Goal: Browse casually: Explore the website without a specific task or goal

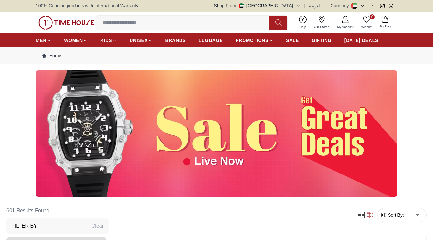
click at [207, 145] on img at bounding box center [216, 133] width 361 height 126
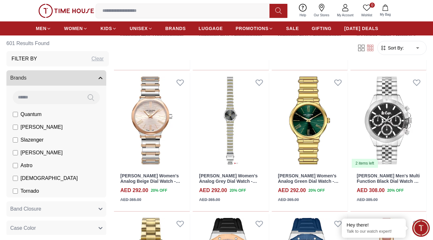
scroll to position [305, 0]
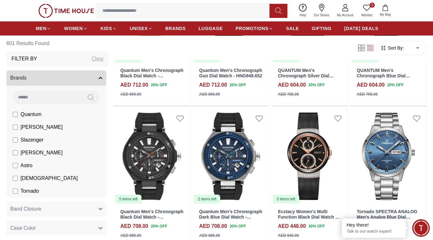
scroll to position [720, 0]
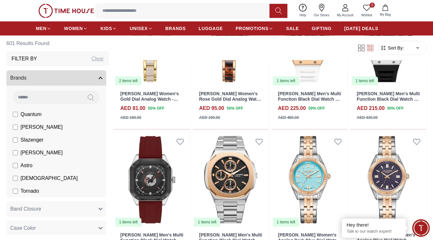
scroll to position [2802, 0]
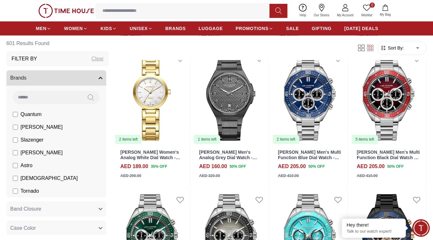
scroll to position [3156, 0]
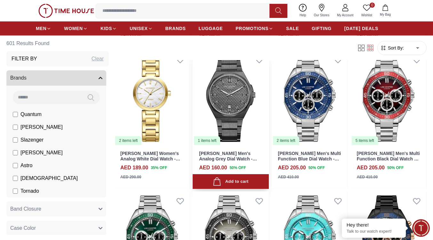
click at [236, 103] on img at bounding box center [231, 97] width 76 height 95
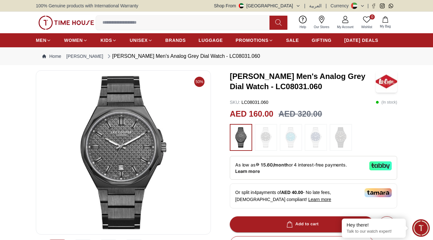
click at [148, 148] on img at bounding box center [123, 153] width 164 height 154
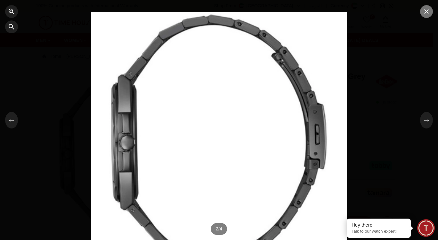
click at [427, 14] on icon "button" at bounding box center [426, 12] width 8 height 8
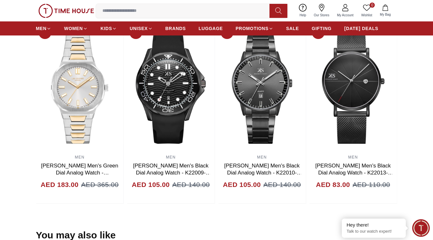
scroll to position [452, 0]
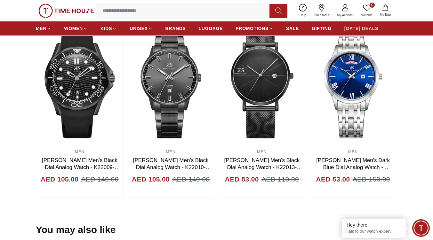
click at [356, 29] on span "[DATE] DEALS" at bounding box center [361, 28] width 34 height 6
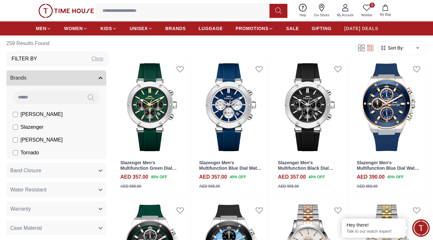
scroll to position [180, 0]
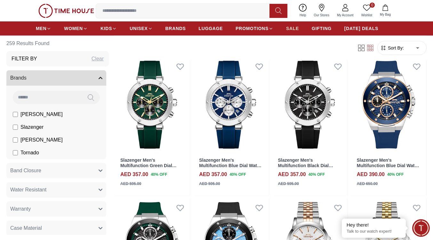
click at [298, 28] on span "SALE" at bounding box center [292, 28] width 13 height 6
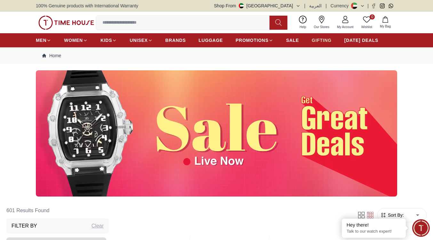
click at [320, 39] on span "GIFTING" at bounding box center [322, 40] width 20 height 6
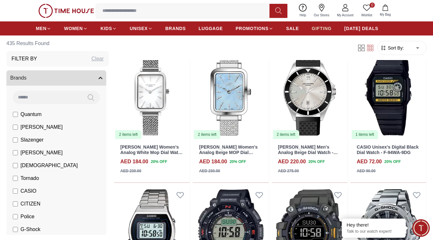
scroll to position [475, 0]
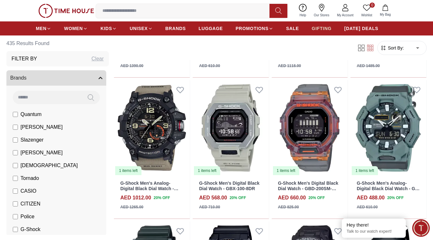
scroll to position [962, 0]
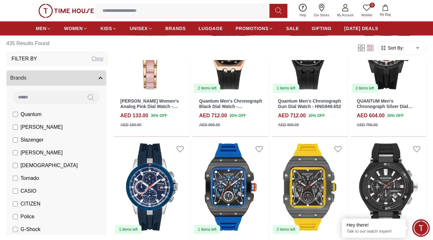
scroll to position [2822, 0]
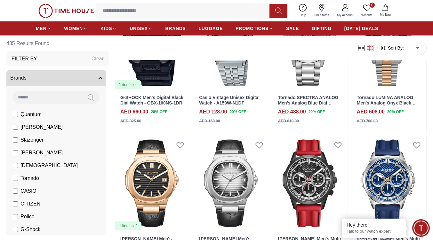
scroll to position [3533, 0]
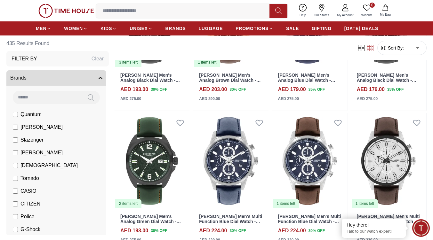
scroll to position [4236, 0]
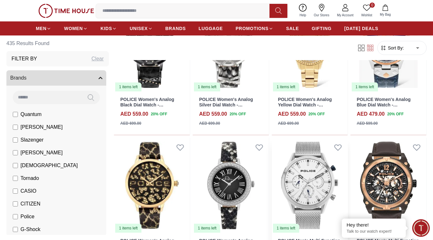
scroll to position [5018, 0]
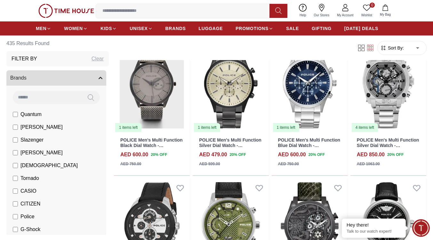
scroll to position [5300, 0]
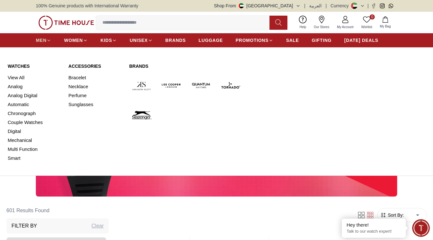
click at [46, 38] on icon at bounding box center [48, 40] width 5 height 5
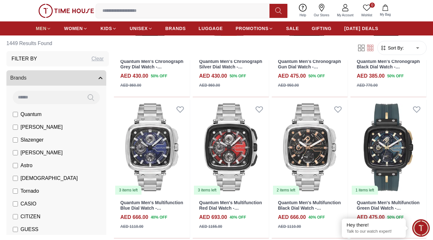
scroll to position [1139, 0]
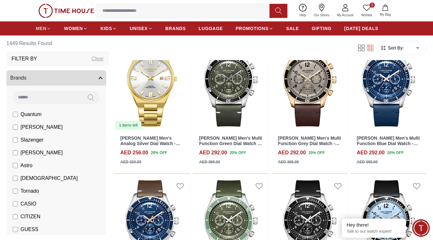
scroll to position [1766, 0]
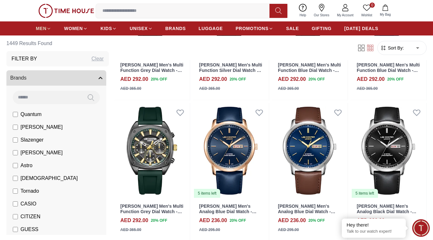
scroll to position [2560, 0]
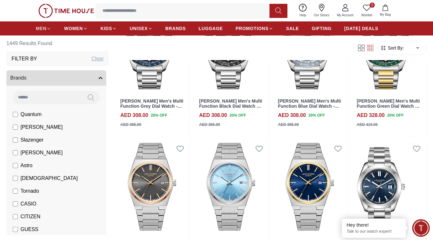
scroll to position [3398, 0]
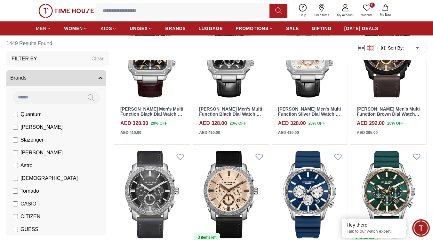
scroll to position [4092, 0]
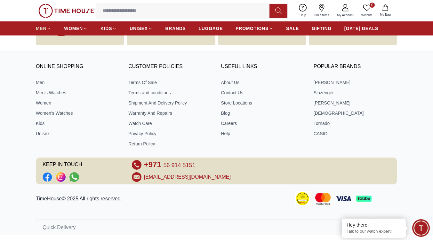
scroll to position [5059, 0]
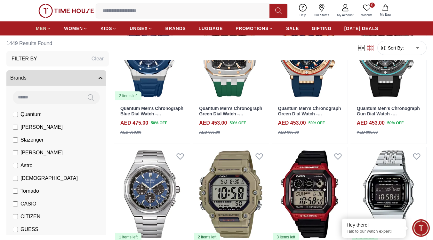
scroll to position [5521, 0]
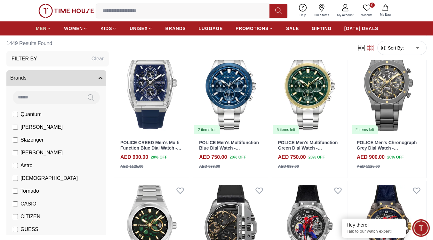
scroll to position [6159, 0]
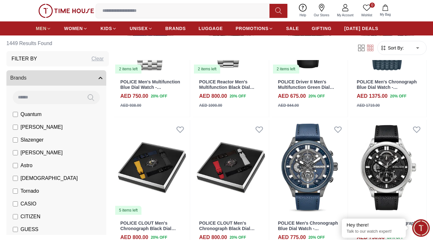
scroll to position [6934, 0]
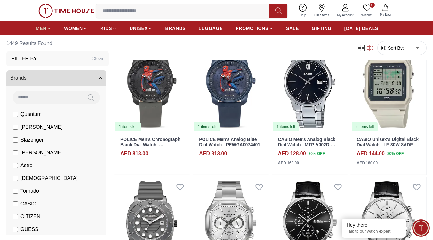
scroll to position [7260, 0]
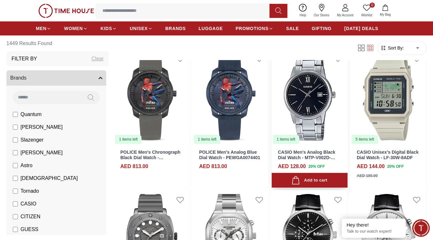
click at [312, 93] on img at bounding box center [310, 96] width 76 height 95
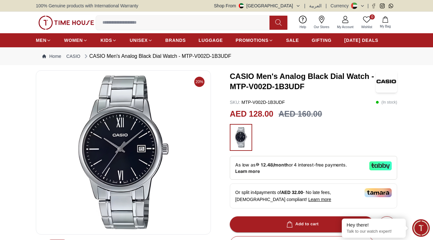
click at [174, 147] on img at bounding box center [123, 153] width 164 height 154
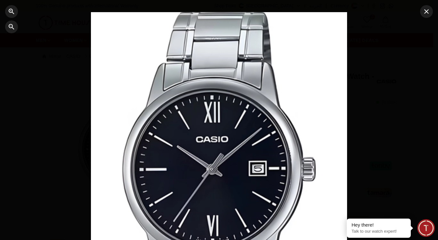
click at [206, 136] on div at bounding box center [219, 120] width 256 height 216
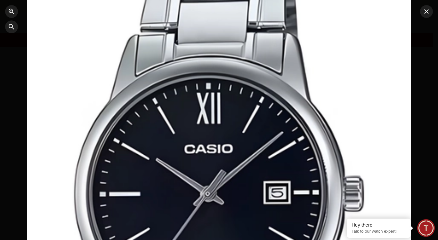
click at [206, 136] on div at bounding box center [219, 120] width 384 height 324
click at [429, 17] on button "button" at bounding box center [426, 11] width 13 height 13
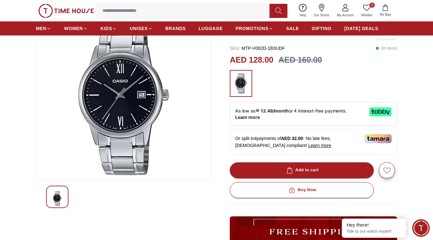
scroll to position [13, 0]
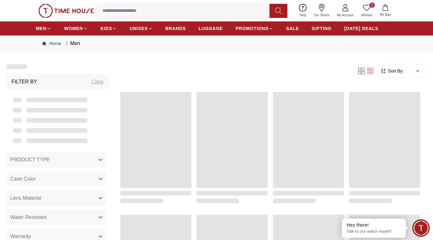
scroll to position [602, 0]
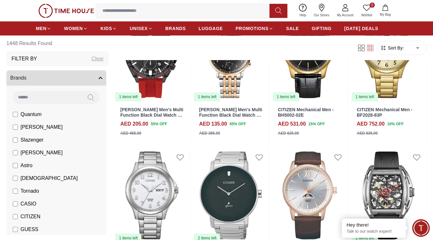
scroll to position [7600, 0]
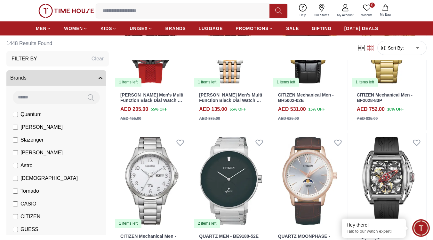
scroll to position [7648, 0]
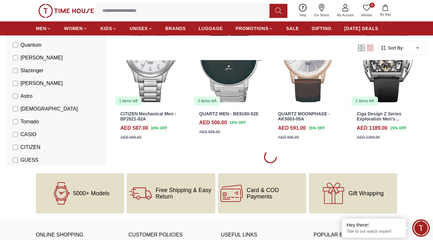
scroll to position [7726, 0]
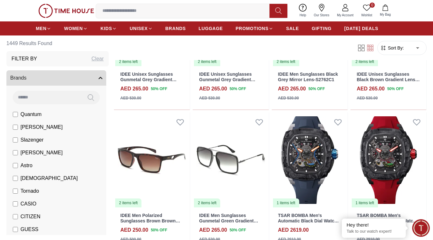
scroll to position [9166, 0]
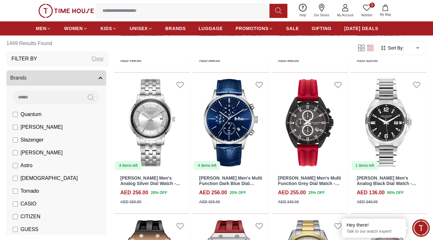
scroll to position [9780, 0]
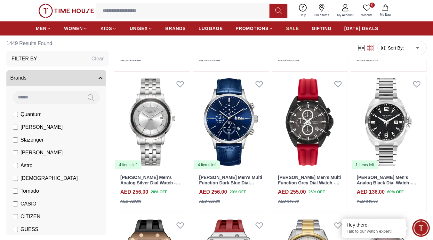
click at [293, 33] on link "SALE" at bounding box center [292, 29] width 13 height 12
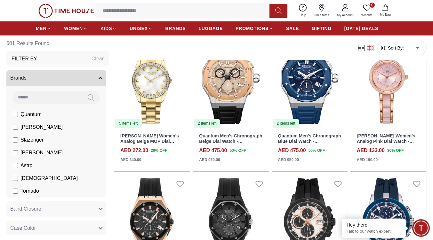
scroll to position [486, 0]
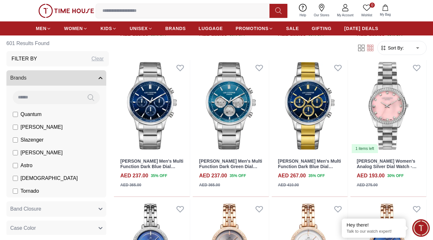
scroll to position [1319, 0]
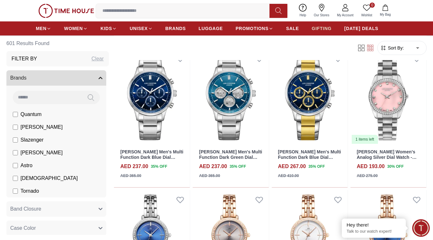
click at [322, 30] on span "GIFTING" at bounding box center [322, 28] width 20 height 6
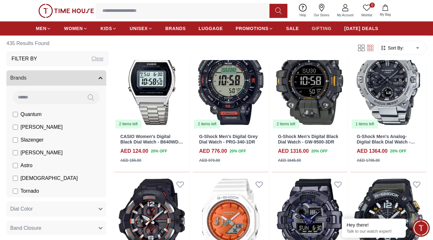
scroll to position [640, 0]
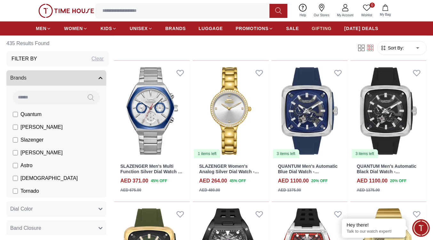
scroll to position [1306, 0]
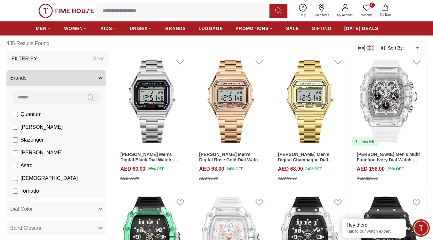
scroll to position [1754, 0]
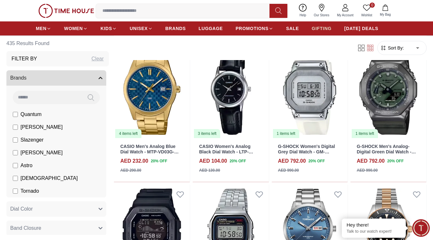
scroll to position [2598, 0]
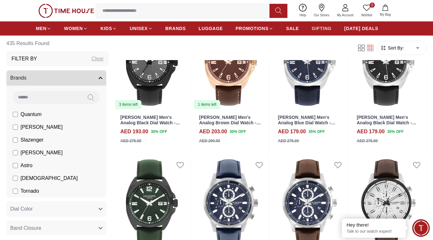
scroll to position [3526, 0]
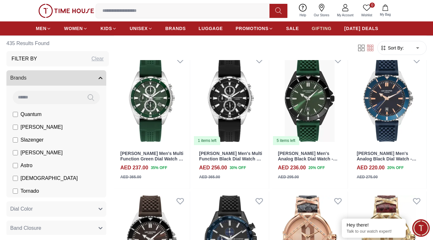
scroll to position [3878, 0]
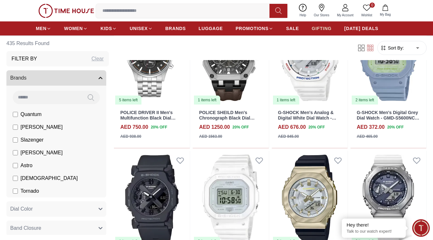
scroll to position [4932, 0]
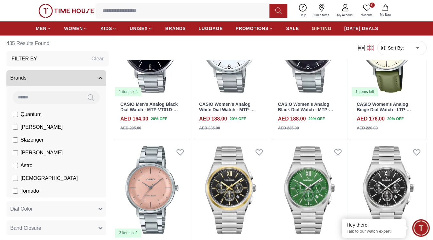
scroll to position [5637, 0]
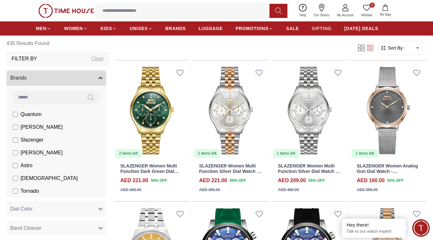
scroll to position [6131, 0]
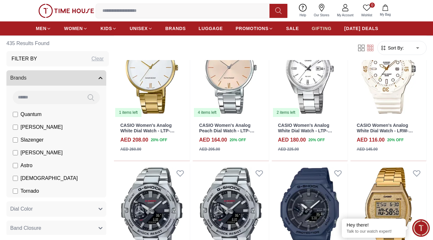
scroll to position [6861, 0]
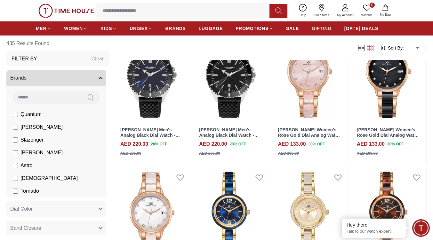
scroll to position [7775, 0]
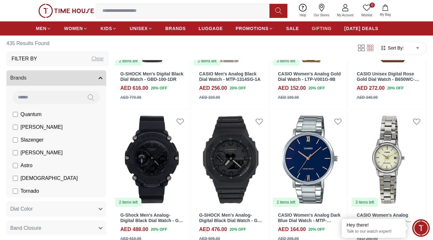
scroll to position [8243, 0]
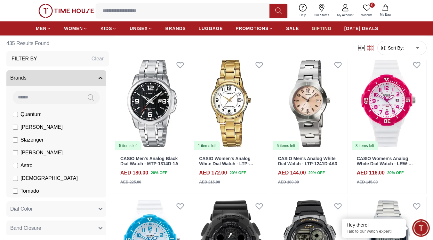
scroll to position [8550, 0]
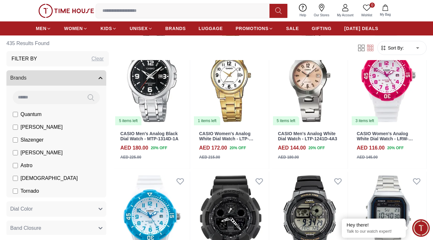
click at [69, 11] on img at bounding box center [66, 11] width 56 height 14
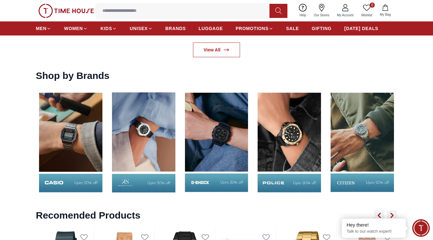
scroll to position [921, 0]
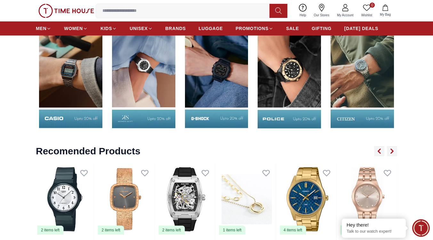
click at [385, 12] on button "My Bag" at bounding box center [385, 10] width 19 height 15
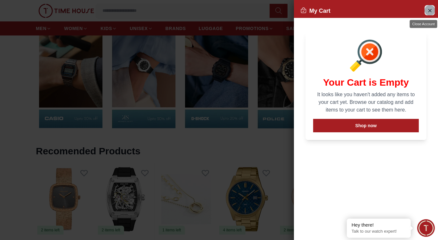
click at [432, 10] on icon "Close Account" at bounding box center [429, 10] width 5 height 8
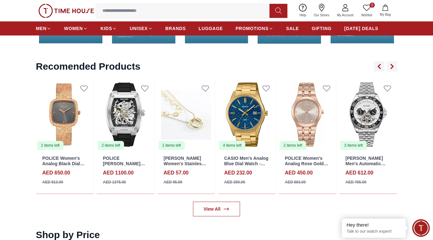
scroll to position [1005, 0]
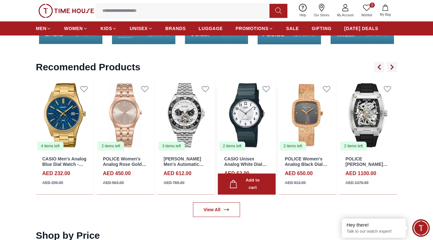
click at [308, 119] on div "1 items left [PERSON_NAME] Women's Stainless Steel Gold Necklace - LC.N.01005.1…" at bounding box center [155, 137] width 361 height 116
click at [241, 166] on link "CASIO Unisex Analog White Dial Watch - MQ-24-7B3" at bounding box center [245, 164] width 43 height 16
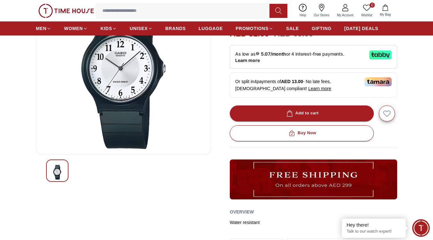
scroll to position [81, 0]
